Goal: Task Accomplishment & Management: Manage account settings

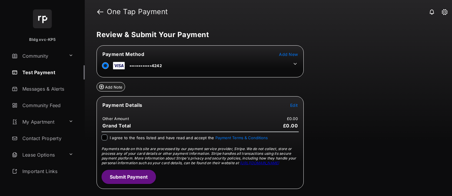
click at [294, 54] on span "Add New" at bounding box center [288, 54] width 19 height 5
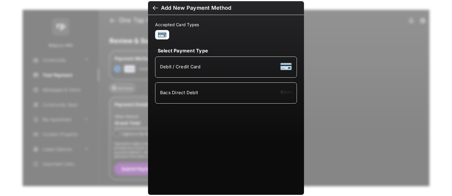
click at [234, 97] on div "Bacs Direct Debit" at bounding box center [226, 92] width 132 height 11
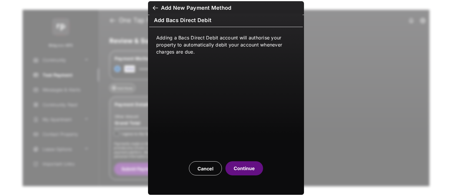
click at [241, 156] on button "Continue" at bounding box center [245, 168] width 38 height 14
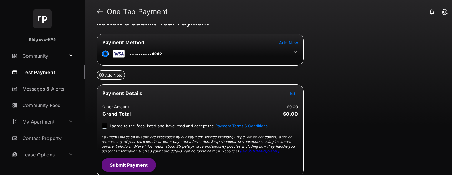
scroll to position [13, 0]
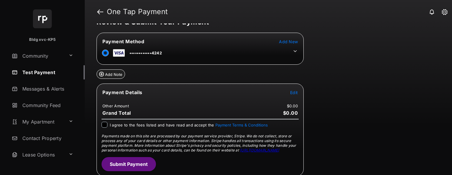
click at [297, 50] on icon at bounding box center [295, 51] width 5 height 5
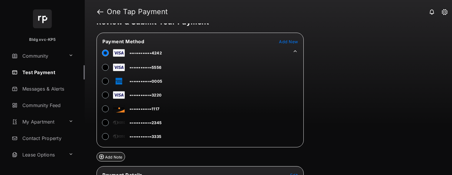
click at [297, 50] on icon at bounding box center [295, 51] width 5 height 5
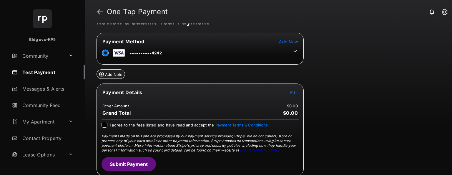
click at [295, 44] on table "Payment Method Add New ••••••••••••4242" at bounding box center [200, 49] width 207 height 22
click at [296, 42] on span "Add New" at bounding box center [288, 41] width 19 height 5
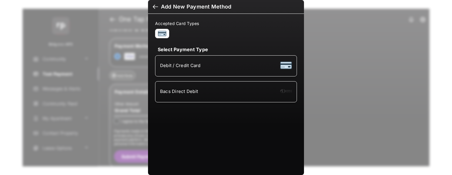
click at [201, 86] on div "Bacs Direct Debit" at bounding box center [226, 91] width 132 height 11
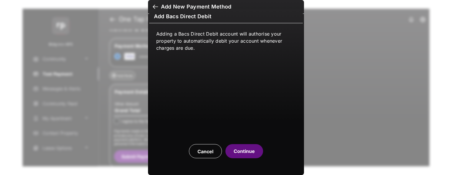
click at [365, 100] on div "Add Bacs Direct Debit Adding a Bacs Direct Debit account will authorise your pr…" at bounding box center [226, 87] width 452 height 175
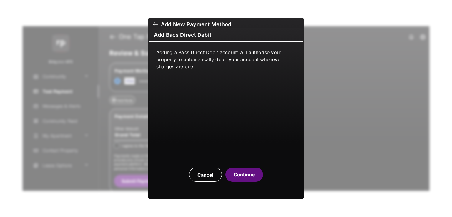
scroll to position [0, 0]
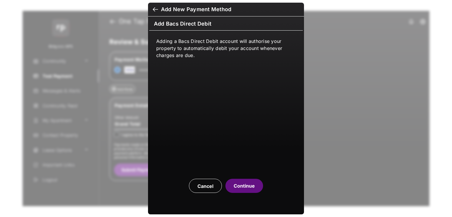
click at [214, 100] on button "Cancel" at bounding box center [205, 186] width 33 height 14
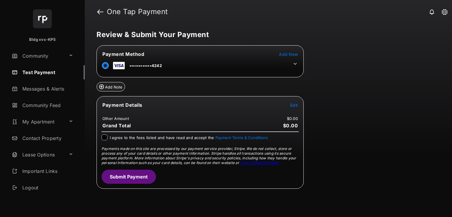
click at [46, 74] on link "Test Payment" at bounding box center [46, 72] width 75 height 14
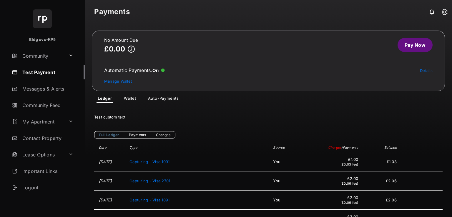
click at [168, 96] on link "Auto-Payments" at bounding box center [163, 99] width 40 height 7
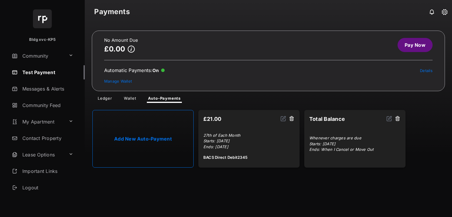
click at [399, 100] on button at bounding box center [398, 119] width 6 height 7
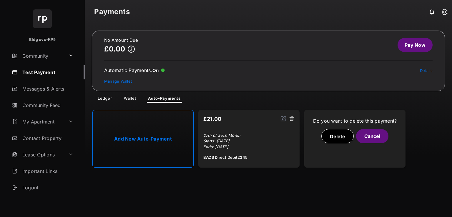
click at [339, 100] on button "Delete" at bounding box center [338, 136] width 32 height 14
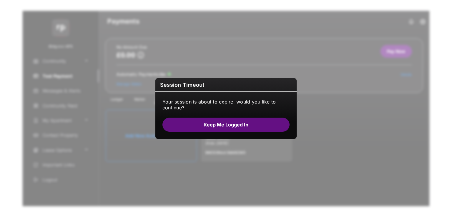
click at [232, 100] on button "Keep me logged in" at bounding box center [226, 125] width 127 height 14
